Goal: Task Accomplishment & Management: Complete application form

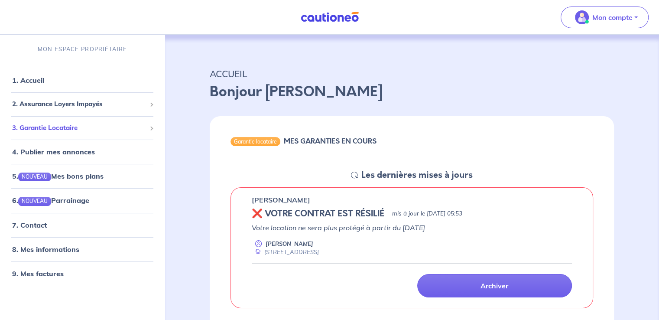
click at [96, 124] on span "3. Garantie Locataire" at bounding box center [79, 128] width 134 height 10
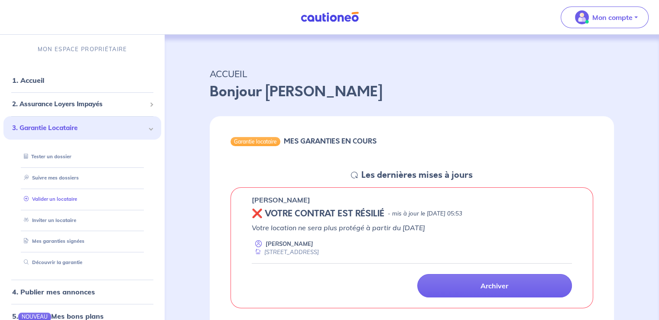
click at [58, 200] on link "Valider un locataire" at bounding box center [48, 199] width 57 height 6
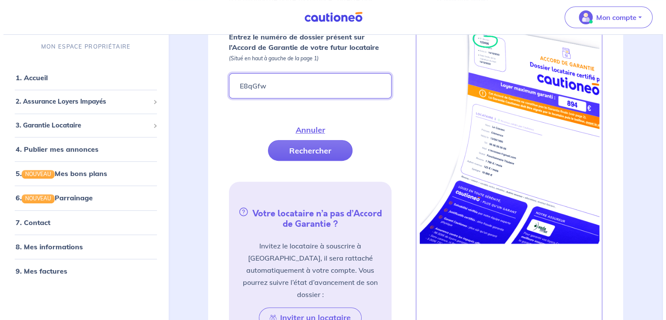
scroll to position [292, 0]
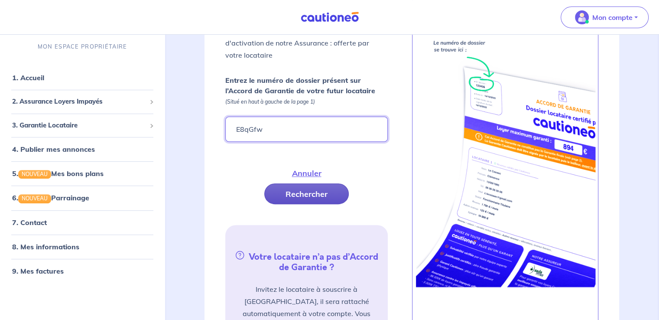
type input "E8qGfw"
click at [327, 183] on button "Rechercher" at bounding box center [306, 193] width 84 height 21
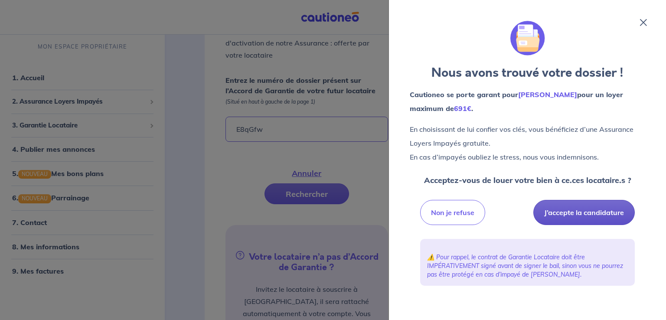
click at [592, 220] on button "J’accepte la candidature" at bounding box center [583, 212] width 101 height 25
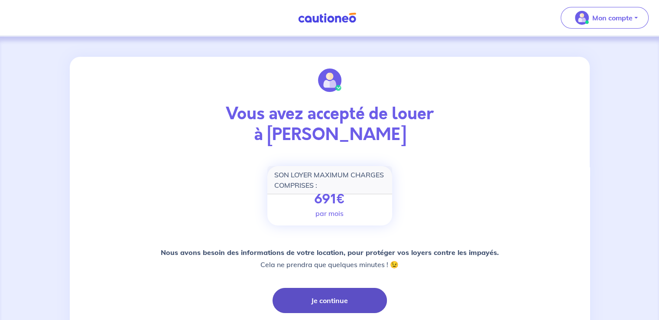
click at [338, 299] on button "Je continue" at bounding box center [330, 300] width 114 height 25
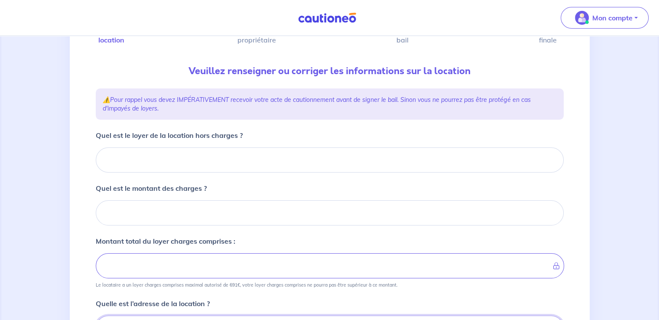
scroll to position [87, 0]
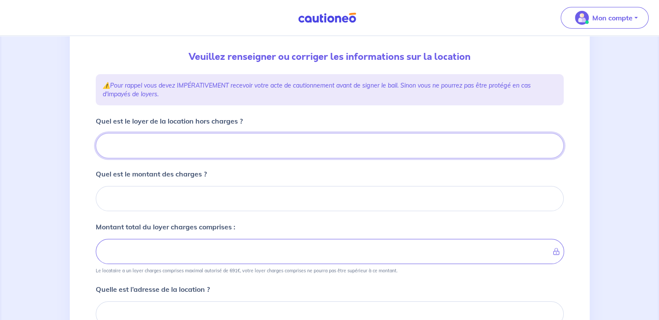
click at [175, 141] on input "Quel est le loyer de la location hors charges ?" at bounding box center [330, 145] width 468 height 25
type input "55"
type input "550"
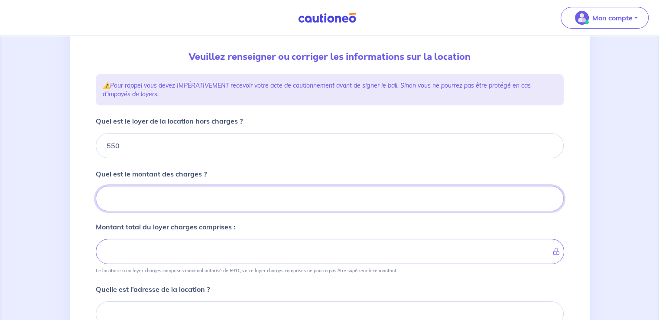
click at [191, 201] on input "Quel est le montant des charges ?" at bounding box center [330, 198] width 468 height 25
type input "5"
type input "555"
type input "50"
type input "600"
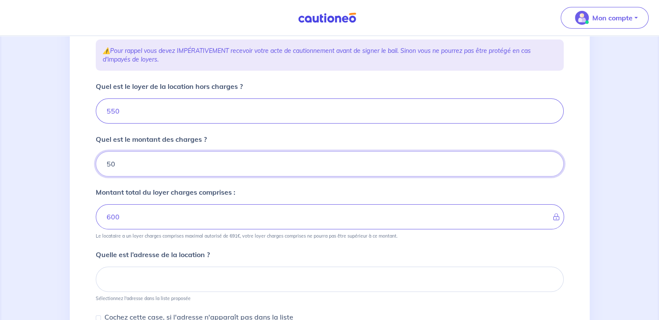
scroll to position [217, 0]
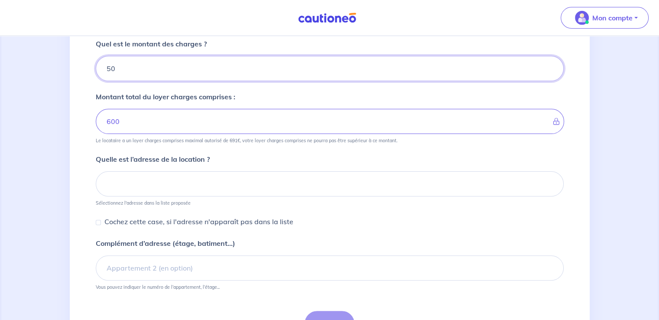
type input "50"
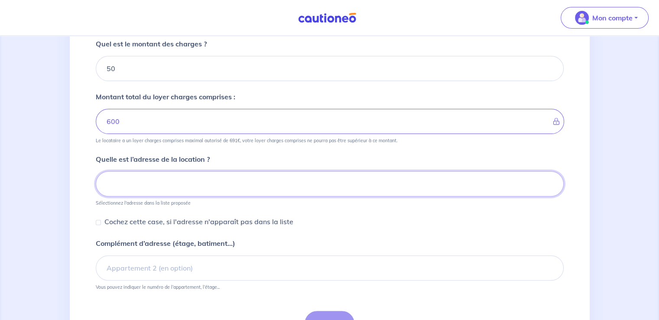
click at [227, 180] on input at bounding box center [330, 183] width 468 height 25
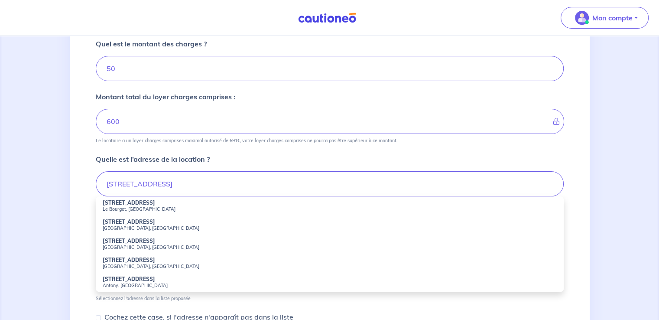
click at [217, 206] on small "Le Bourget, [GEOGRAPHIC_DATA]" at bounding box center [330, 209] width 454 height 6
type input "[STREET_ADDRESS]"
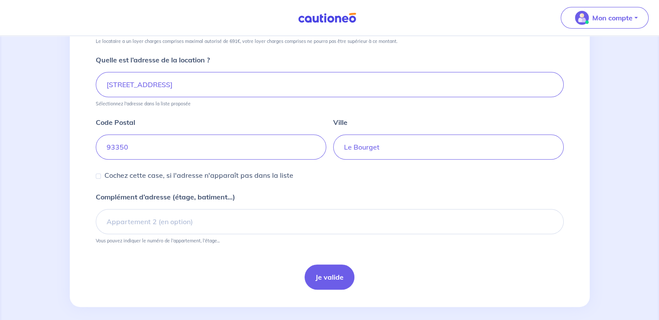
scroll to position [322, 0]
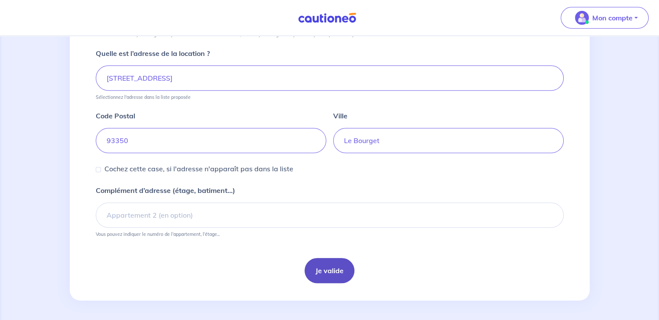
click at [329, 269] on button "Je valide" at bounding box center [330, 270] width 50 height 25
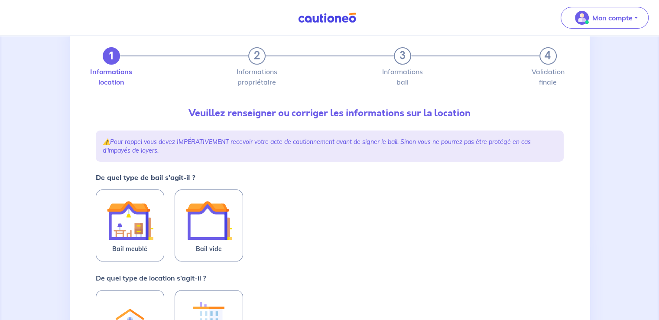
scroll to position [43, 0]
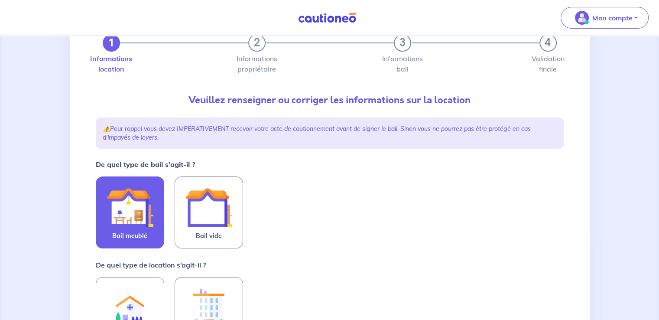
click at [155, 220] on label "Bail meublé" at bounding box center [130, 212] width 68 height 72
click at [0, 0] on input "Bail meublé" at bounding box center [0, 0] width 0 height 0
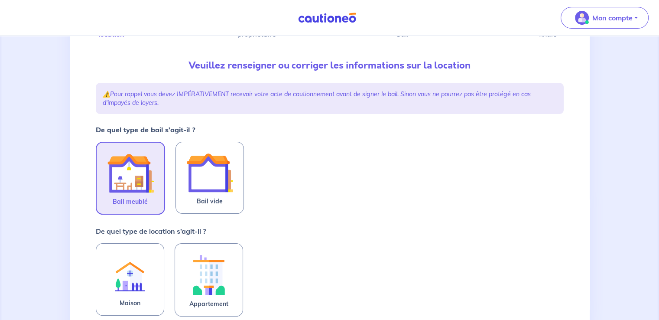
scroll to position [130, 0]
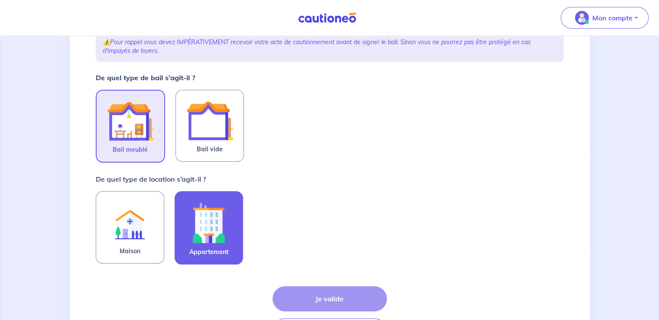
click at [225, 236] on img at bounding box center [208, 222] width 47 height 48
click at [0, 0] on input "Appartement" at bounding box center [0, 0] width 0 height 0
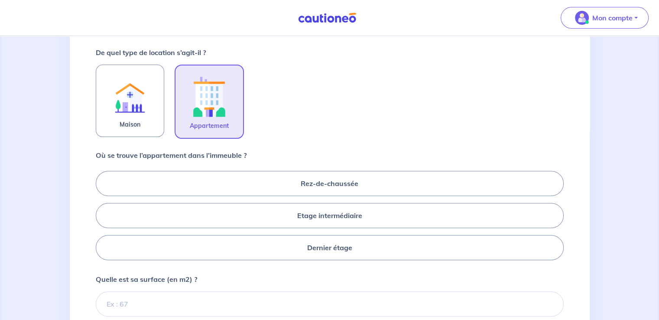
scroll to position [260, 0]
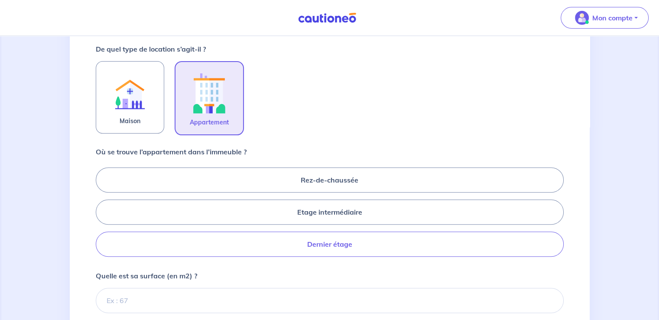
click at [361, 242] on label "Dernier étage" at bounding box center [330, 243] width 468 height 25
click at [101, 214] on input "Dernier étage" at bounding box center [99, 212] width 6 height 6
radio input "true"
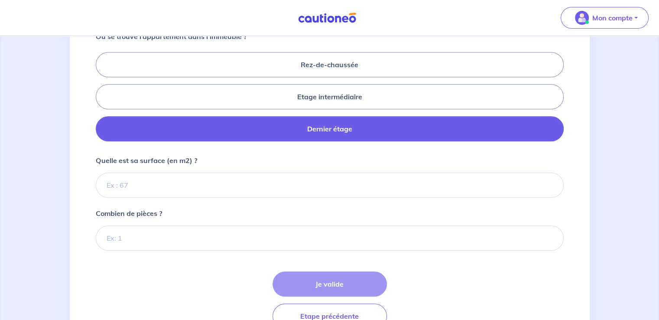
scroll to position [390, 0]
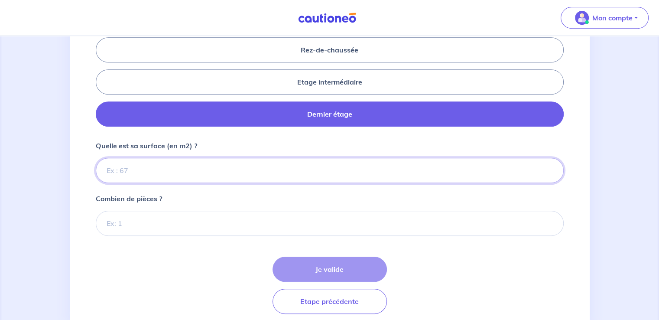
click at [345, 177] on input "Quelle est sa surface (en m2) ?" at bounding box center [330, 170] width 468 height 25
type input "10"
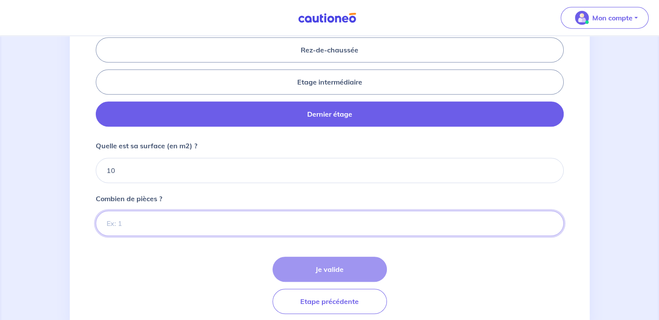
click at [314, 222] on input "Combien de pièces ?" at bounding box center [330, 223] width 468 height 25
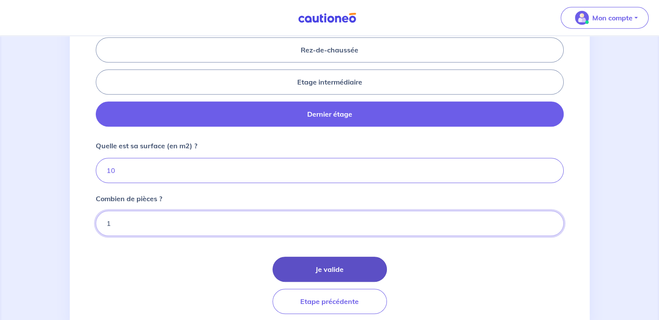
type input "1"
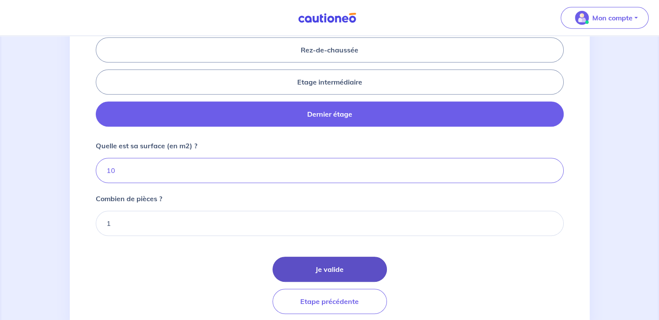
click at [354, 273] on button "Je valide" at bounding box center [330, 269] width 114 height 25
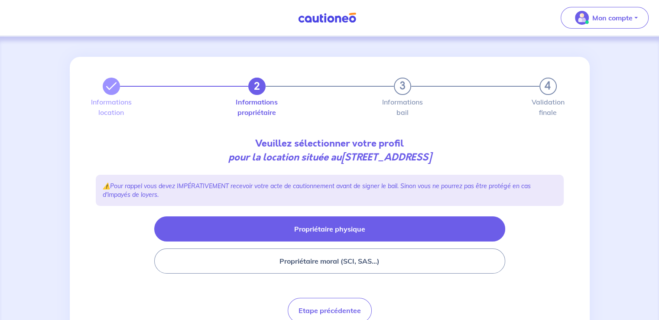
click at [341, 221] on button "Propriétaire physique" at bounding box center [329, 228] width 351 height 25
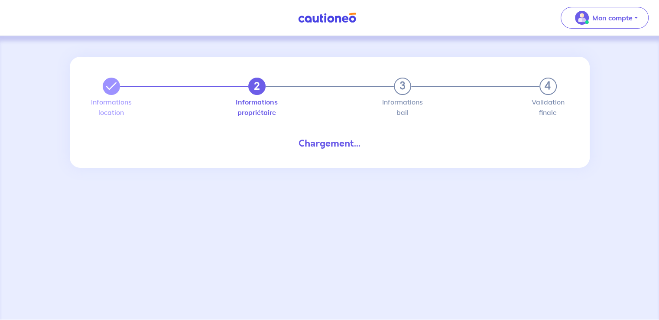
select select "FR"
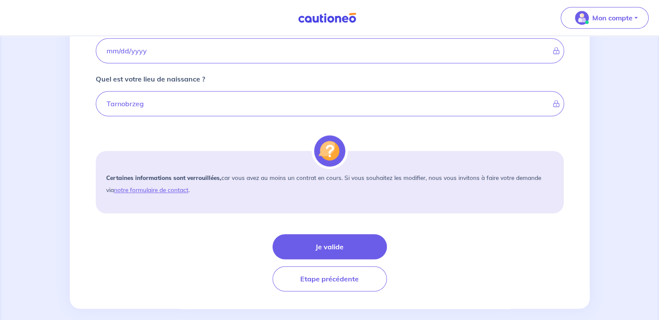
scroll to position [640, 0]
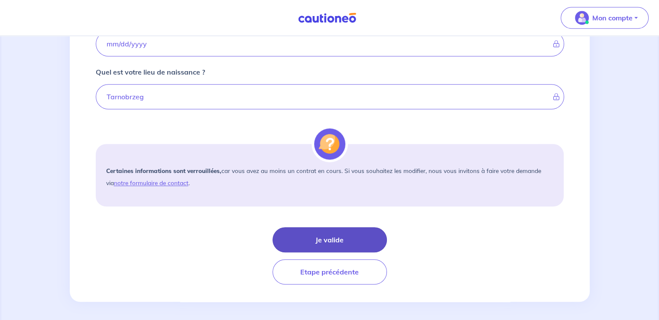
click at [330, 237] on button "Je valide" at bounding box center [330, 239] width 114 height 25
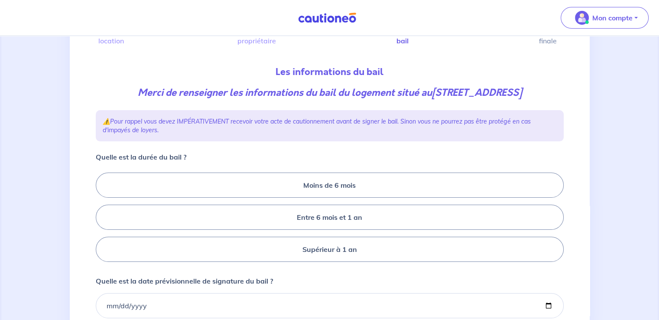
scroll to position [87, 0]
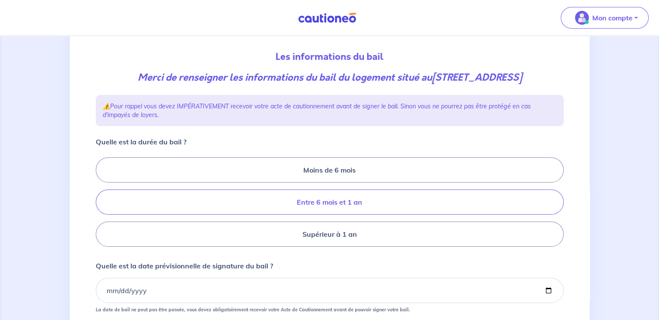
click at [344, 213] on label "Entre 6 mois et 1 an" at bounding box center [330, 201] width 468 height 25
click at [101, 205] on input "Entre 6 mois et 1 an" at bounding box center [99, 202] width 6 height 6
radio input "true"
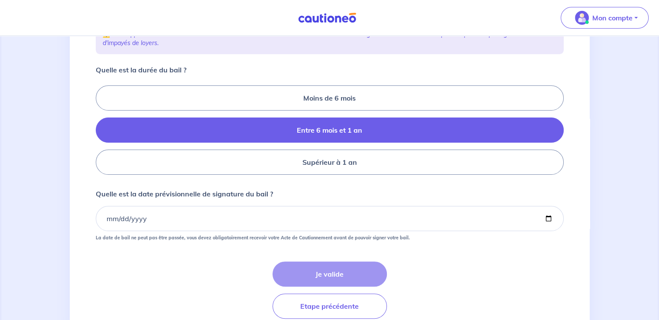
scroll to position [173, 0]
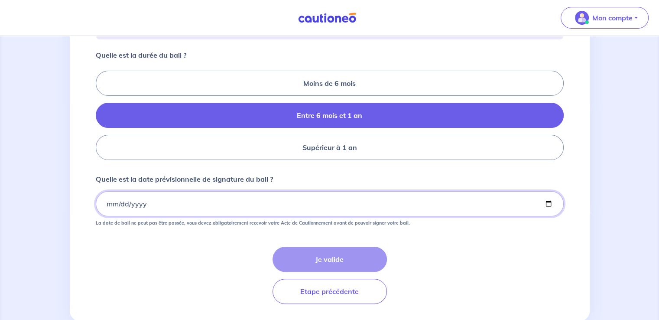
click at [141, 216] on input "Quelle est la date prévisionnelle de signature du bail ?" at bounding box center [330, 203] width 468 height 25
click at [110, 216] on input "Quelle est la date prévisionnelle de signature du bail ?" at bounding box center [330, 203] width 468 height 25
click at [107, 216] on input "Quelle est la date prévisionnelle de signature du bail ?" at bounding box center [330, 203] width 468 height 25
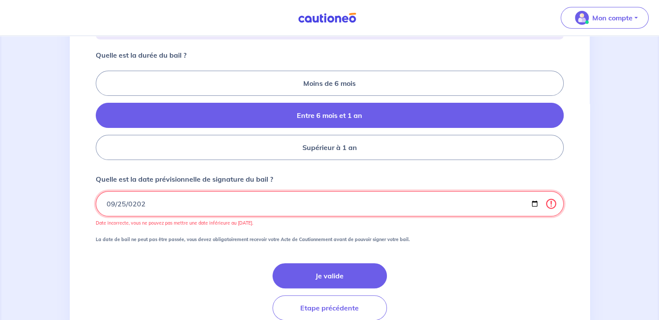
type input "2025-09-25"
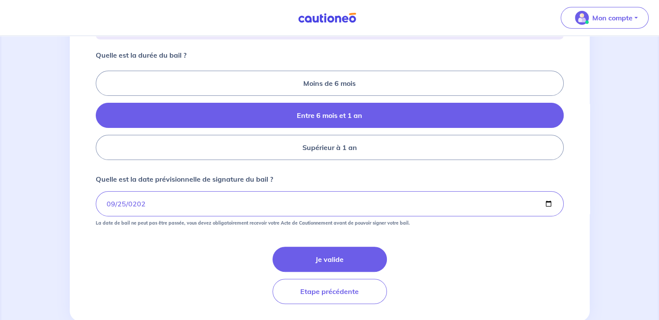
click at [187, 257] on form "Quelle est la durée du bail ? Moins de 6 mois Entre 6 mois et 1 an Supérieur à …" at bounding box center [330, 177] width 468 height 254
click at [347, 271] on button "Je valide" at bounding box center [330, 259] width 114 height 25
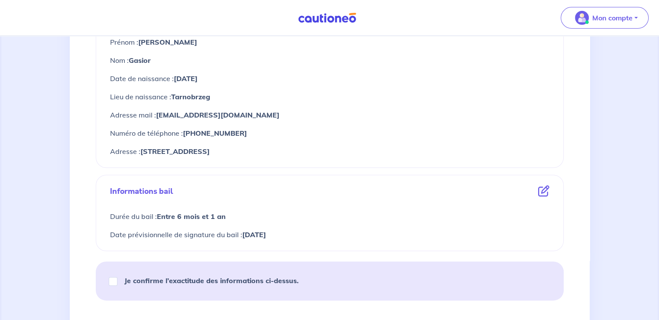
scroll to position [390, 0]
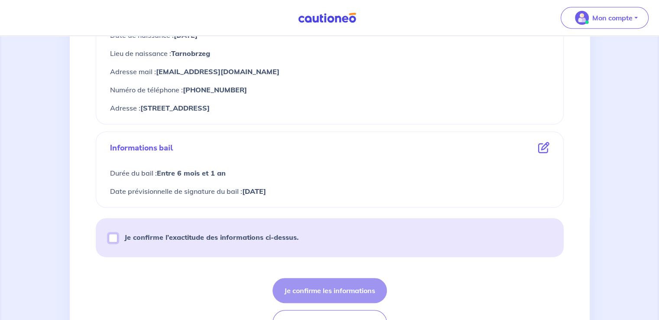
click at [110, 237] on input "Je confirme l’exactitude des informations ci-dessus." at bounding box center [113, 238] width 9 height 9
checkbox input "true"
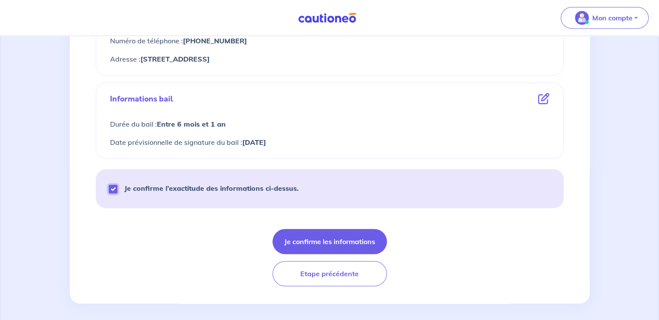
scroll to position [442, 0]
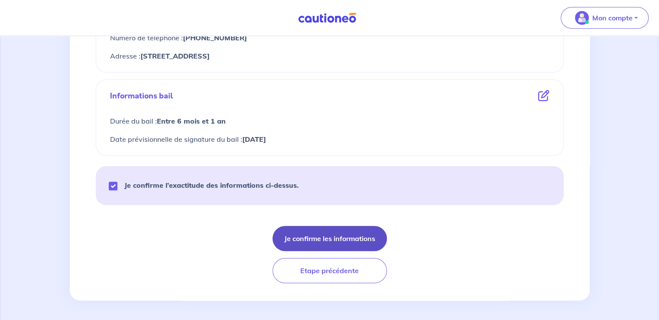
click at [359, 243] on button "Je confirme les informations" at bounding box center [330, 238] width 114 height 25
